Goal: Task Accomplishment & Management: Manage account settings

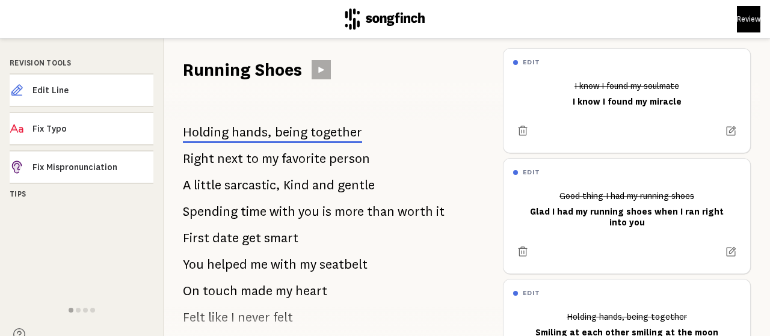
scroll to position [75, 0]
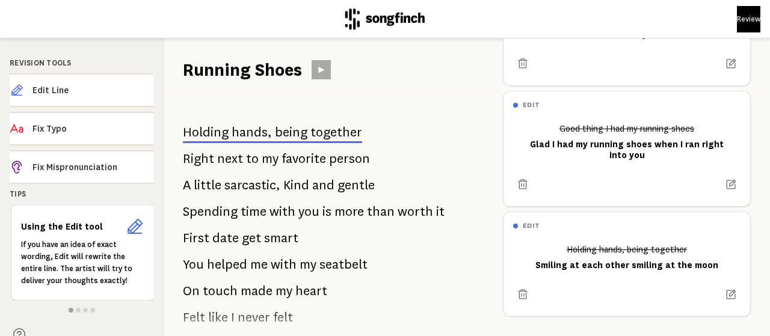
click at [360, 191] on span "gentle" at bounding box center [356, 185] width 37 height 24
click at [119, 88] on span "Edit Line" at bounding box center [92, 90] width 121 height 12
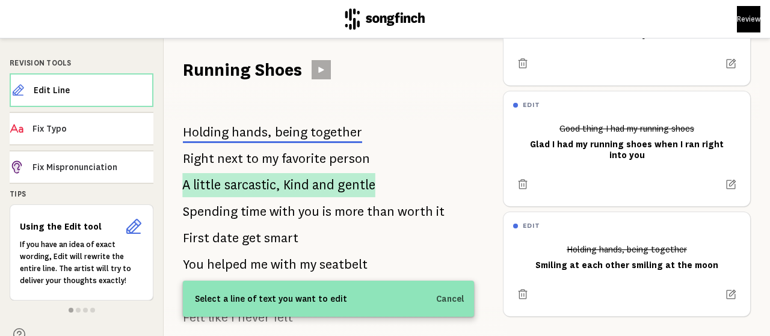
click at [310, 187] on p "A little sarcastic, Kind and gentle" at bounding box center [278, 185] width 193 height 24
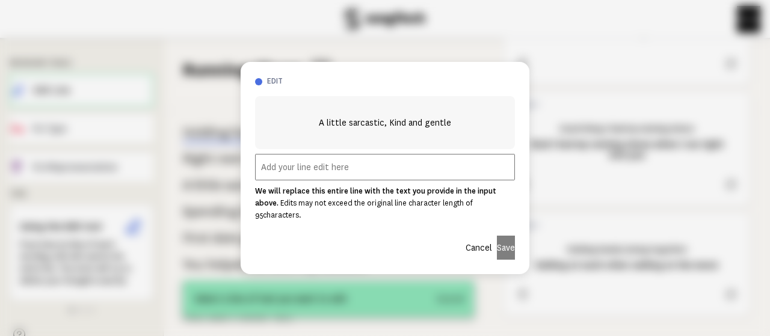
click at [368, 173] on input "text" at bounding box center [385, 167] width 260 height 26
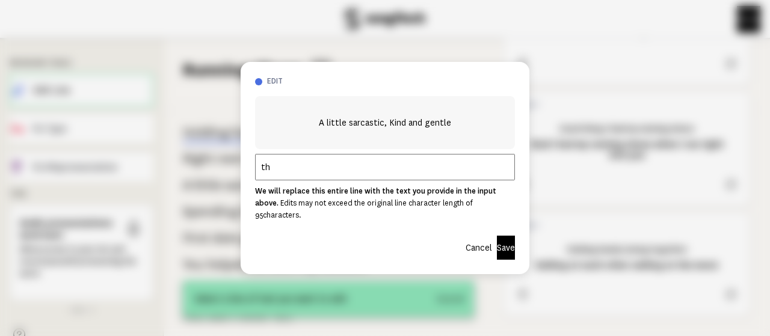
type input "t"
click at [466, 239] on button "Cancel" at bounding box center [479, 248] width 26 height 24
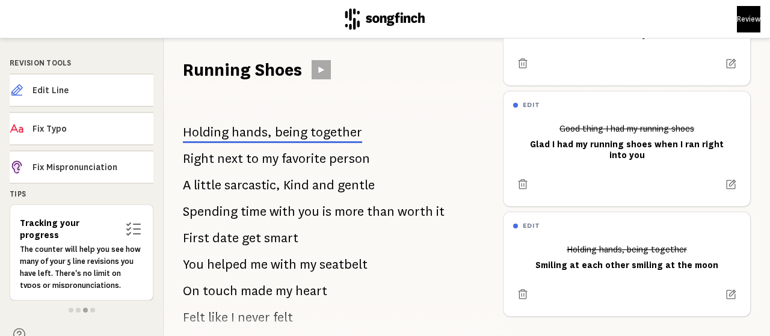
click at [314, 186] on span "and" at bounding box center [323, 185] width 22 height 24
click at [98, 88] on span "Edit Line" at bounding box center [92, 90] width 121 height 12
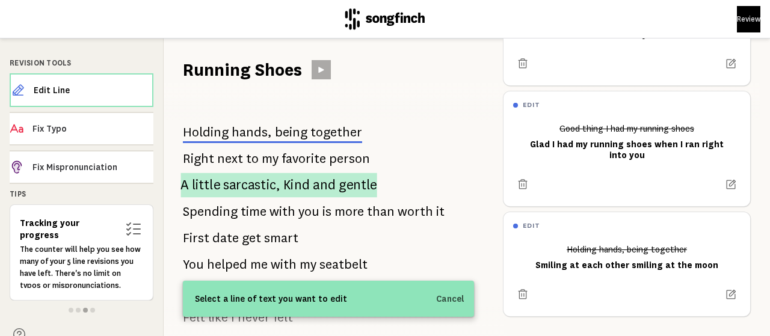
click at [294, 185] on span "Kind" at bounding box center [296, 185] width 26 height 25
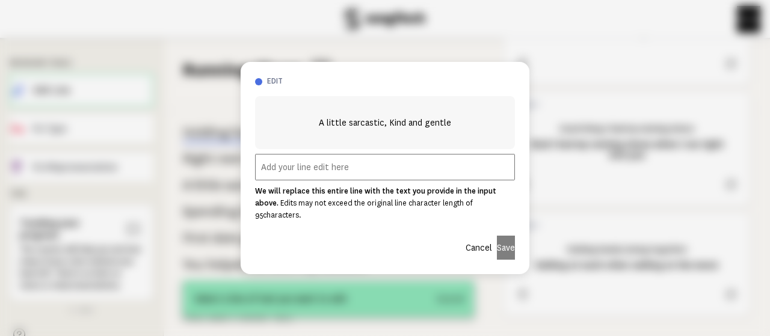
click at [380, 178] on input "text" at bounding box center [385, 167] width 260 height 26
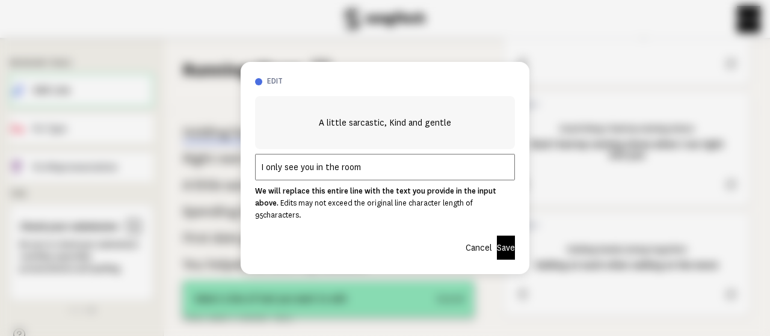
type input "I only see you in the room"
click at [497, 240] on button "Save" at bounding box center [506, 248] width 18 height 24
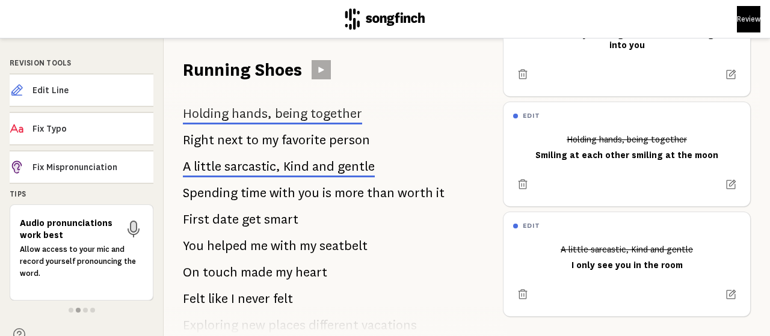
scroll to position [0, 0]
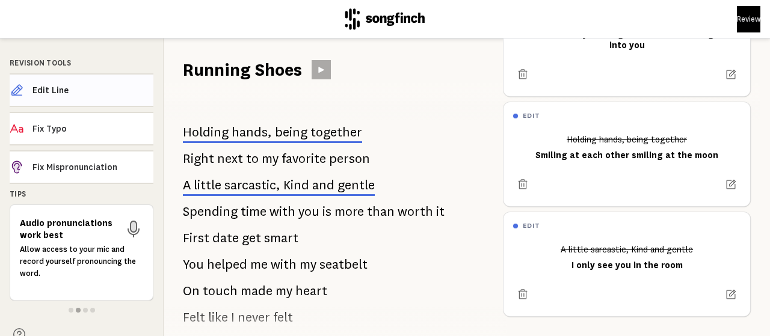
click at [77, 87] on span "Edit Line" at bounding box center [92, 90] width 121 height 12
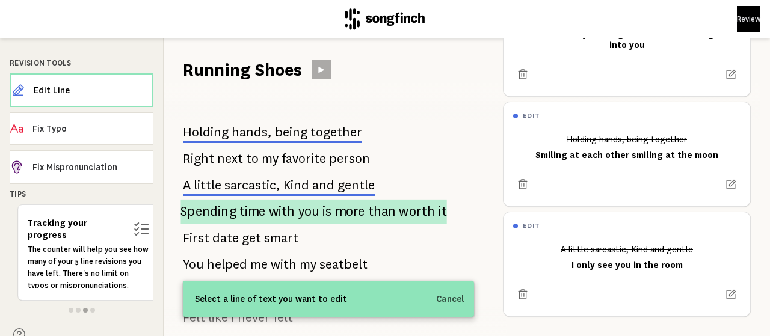
click at [389, 214] on span "than" at bounding box center [382, 212] width 28 height 25
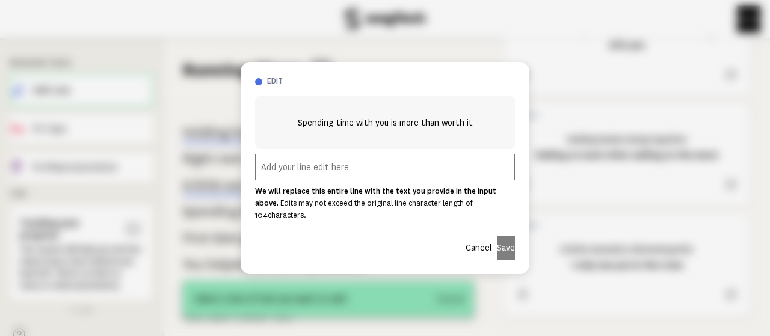
click at [314, 169] on input "text" at bounding box center [385, 167] width 260 height 26
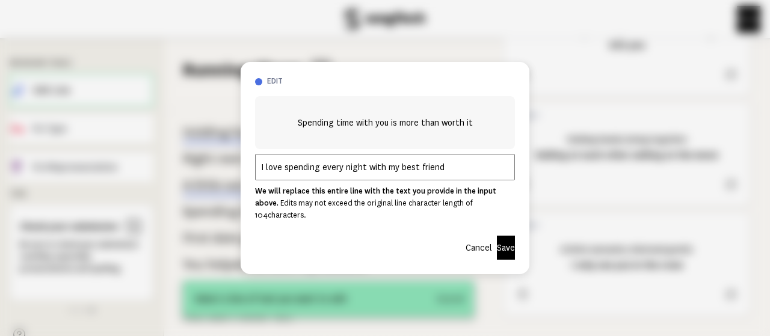
type input "I love spending every night with my best friend"
click at [497, 242] on button "Save" at bounding box center [506, 248] width 18 height 24
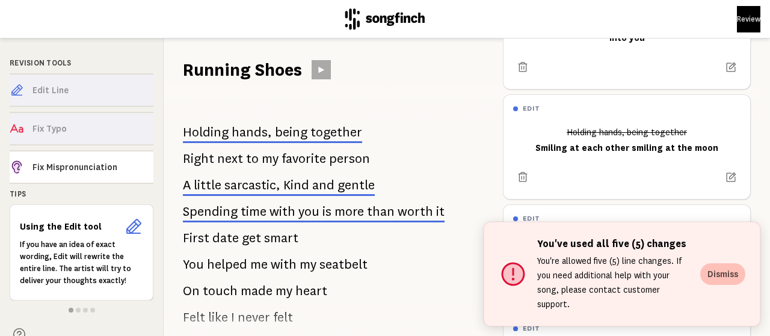
click at [738, 282] on button "Dismiss" at bounding box center [722, 275] width 45 height 22
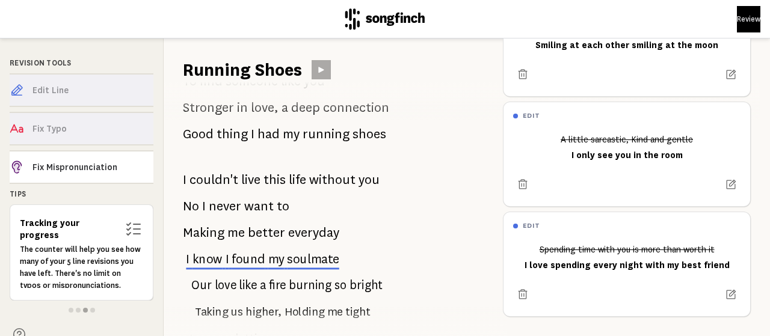
scroll to position [782, 0]
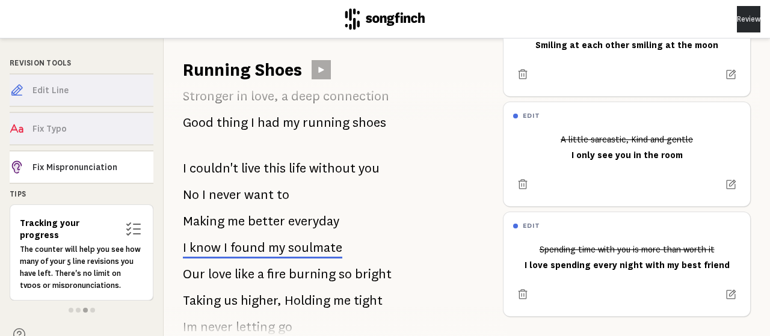
click at [737, 22] on button "Review" at bounding box center [748, 19] width 23 height 26
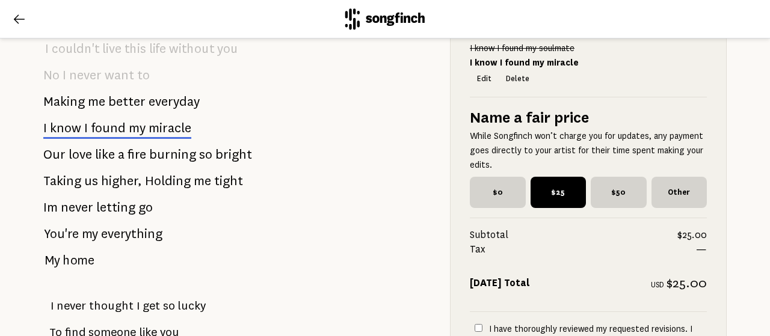
scroll to position [1083, 0]
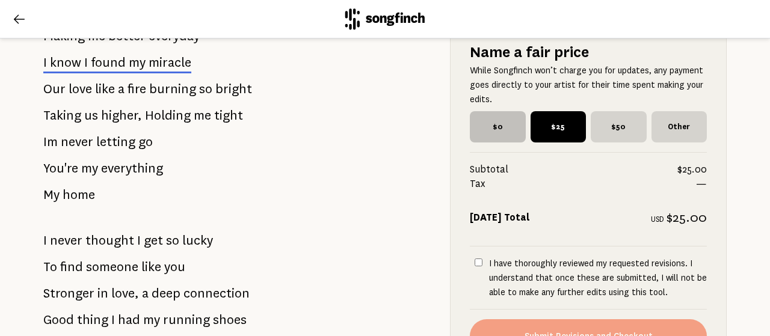
click at [494, 138] on span "$0" at bounding box center [498, 126] width 56 height 31
click at [478, 119] on input "$0" at bounding box center [474, 115] width 8 height 8
radio input "true"
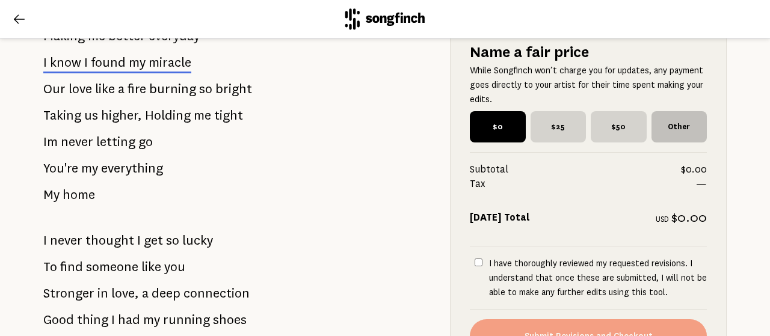
click at [665, 138] on span "Other" at bounding box center [680, 126] width 56 height 31
click at [660, 119] on input "Other" at bounding box center [656, 115] width 8 height 8
checkbox input "true"
radio input "false"
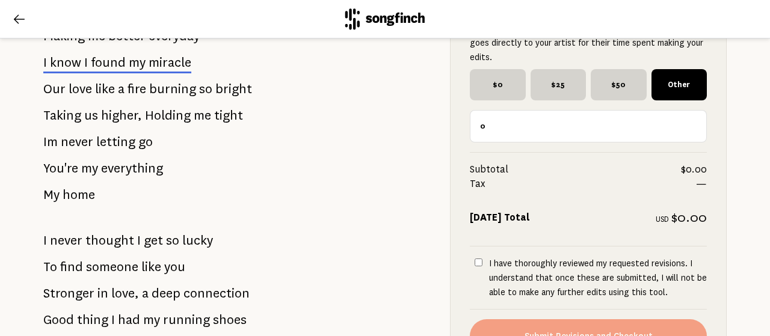
click at [535, 136] on input "0" at bounding box center [588, 126] width 237 height 32
type input "0"
drag, startPoint x: 484, startPoint y: 137, endPoint x: 446, endPoint y: 138, distance: 38.5
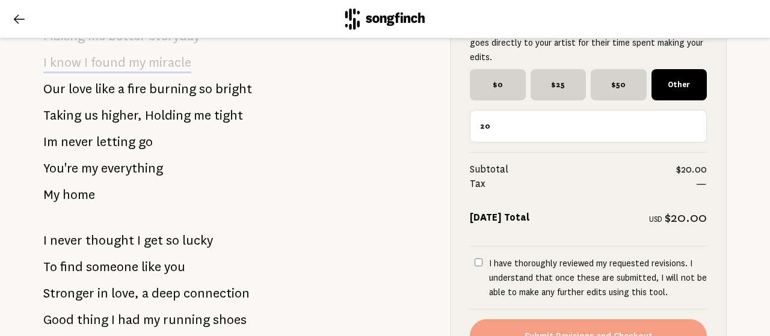
scroll to position [1201, 0]
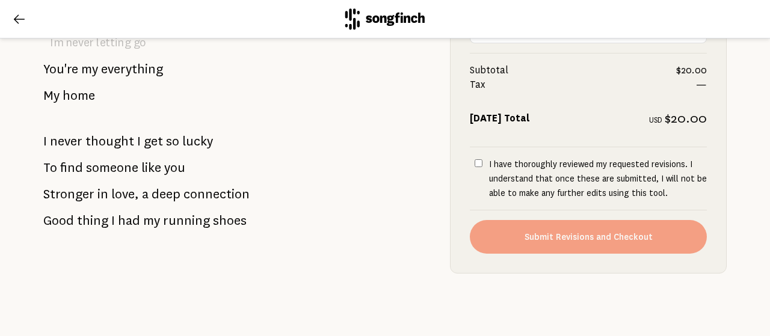
type input "20"
click at [475, 159] on input "I have thoroughly reviewed my requested revisions. I understand that once these…" at bounding box center [479, 163] width 8 height 8
checkbox input "true"
